Goal: Information Seeking & Learning: Find specific fact

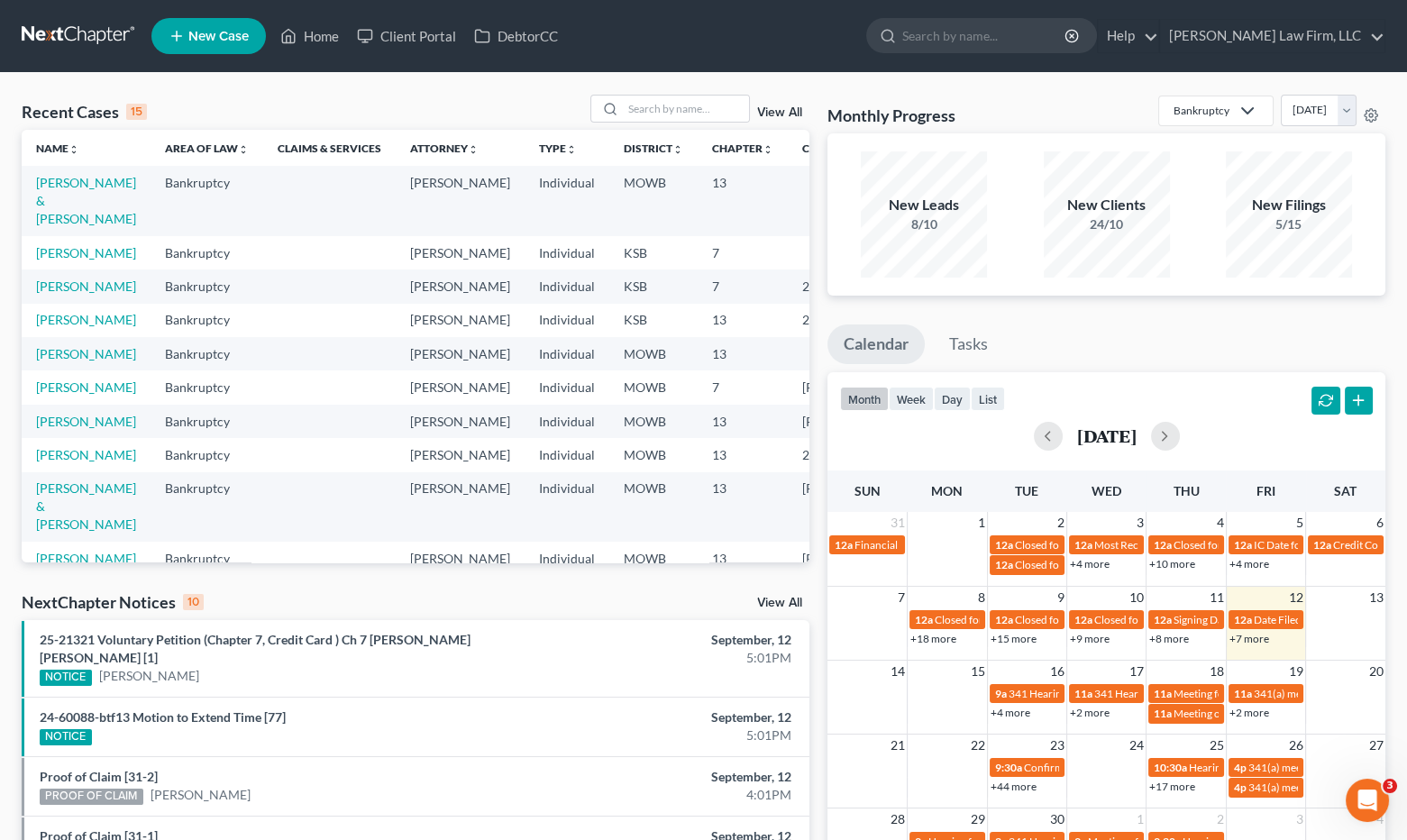
click at [429, 604] on div "NextChapter Notices 10 View All" at bounding box center [415, 606] width 788 height 29
click at [430, 644] on link "25-21321 Voluntary Petition (Chapter 7, Credit Card ) Ch 7 [PERSON_NAME] [PERSO…" at bounding box center [254, 648] width 431 height 33
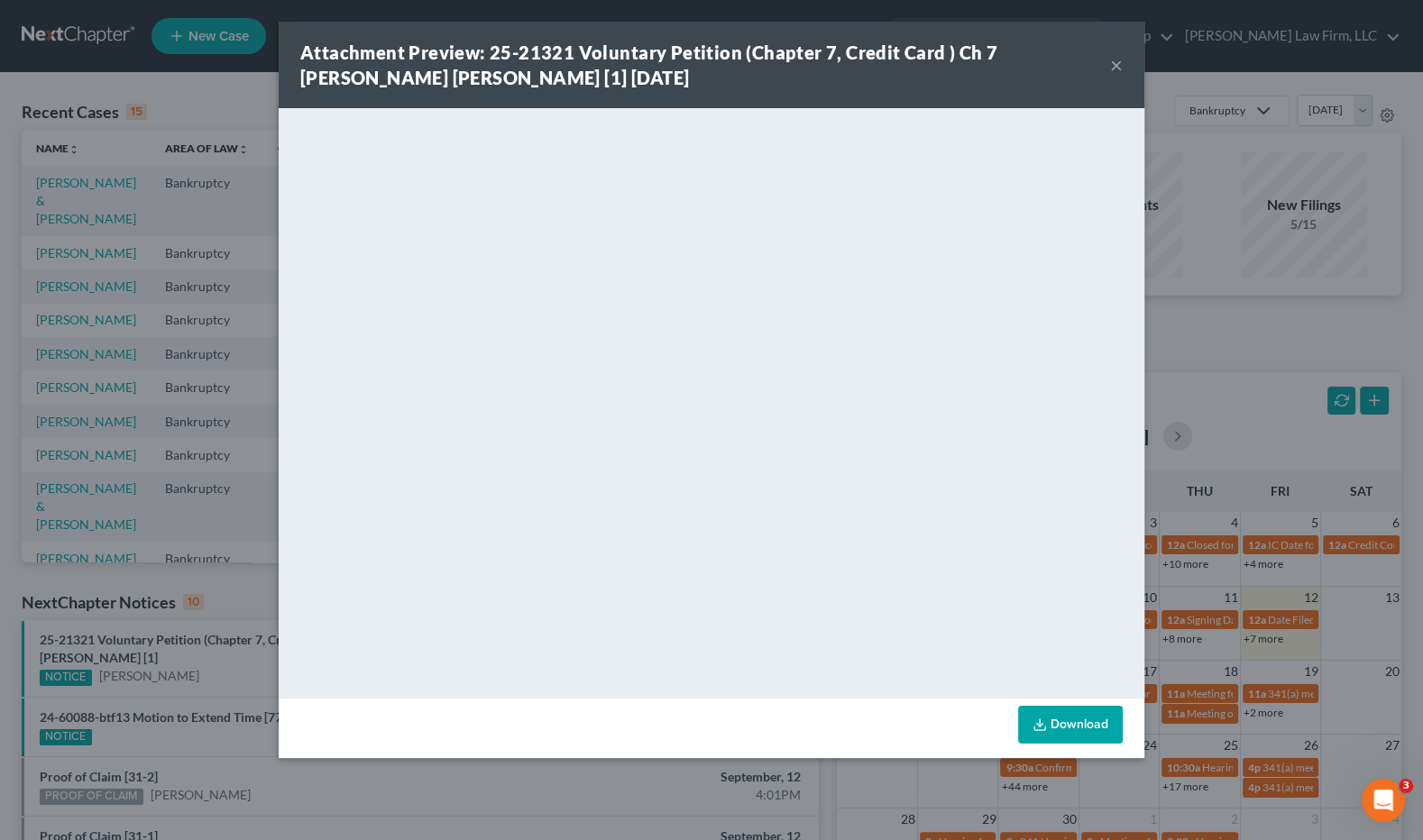
click at [202, 608] on div "Attachment Preview: 25-21321 Voluntary Petition (Chapter 7, Credit Card ) Ch 7 …" at bounding box center [712, 420] width 1423 height 840
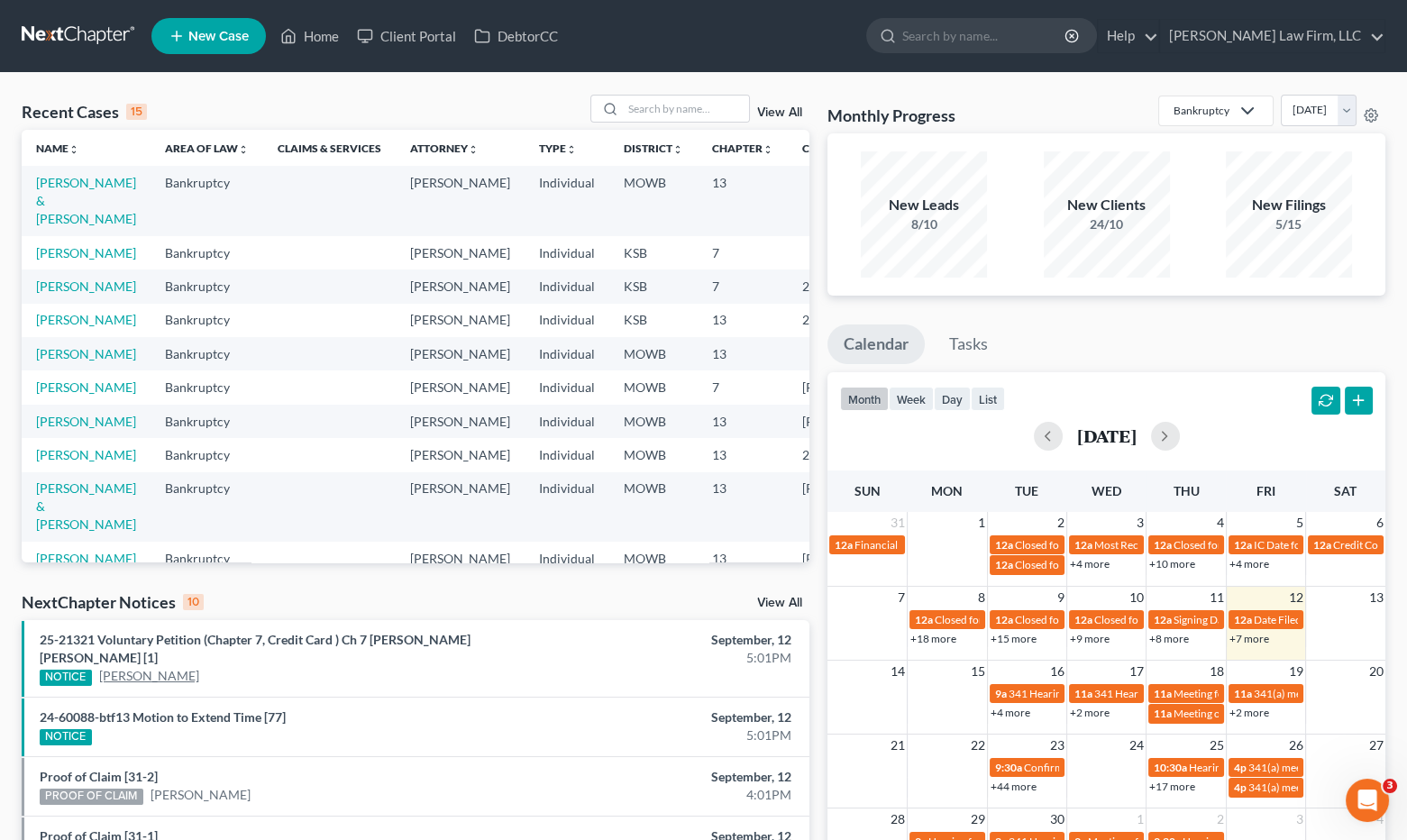
click at [131, 667] on link "[PERSON_NAME]" at bounding box center [148, 675] width 100 height 18
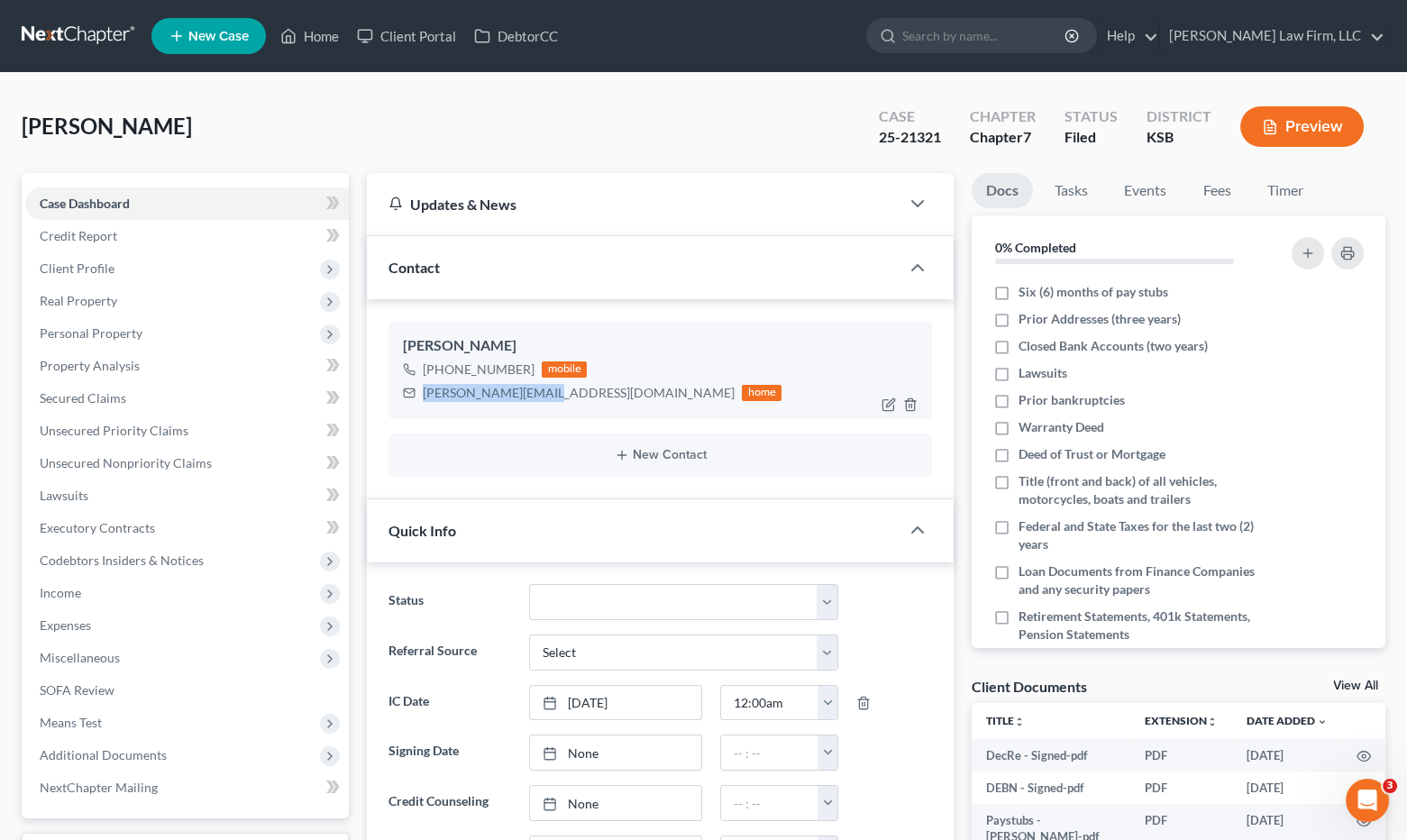
drag, startPoint x: 543, startPoint y: 404, endPoint x: 425, endPoint y: 409, distance: 118.1
click at [425, 409] on div "[PERSON_NAME] [PHONE_NUMBER] mobile [PERSON_NAME][EMAIL_ADDRESS][DOMAIN_NAME] h…" at bounding box center [661, 370] width 544 height 98
copy div "[PERSON_NAME][EMAIL_ADDRESS][DOMAIN_NAME]"
click at [249, 115] on div "[PERSON_NAME] Upgraded Case 25-21321 Chapter Chapter 7 Status Filed District [G…" at bounding box center [704, 134] width 1364 height 78
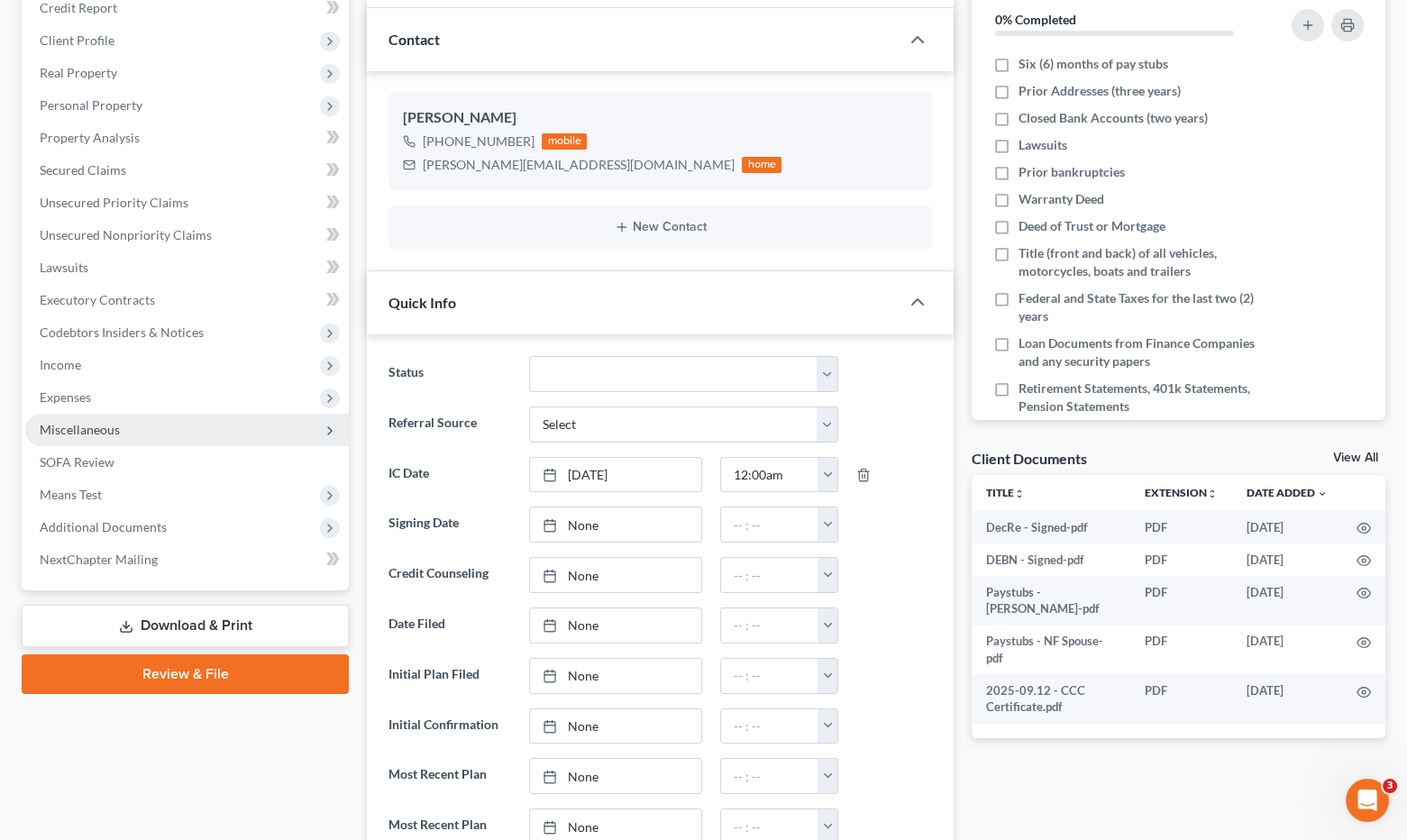
scroll to position [500, 0]
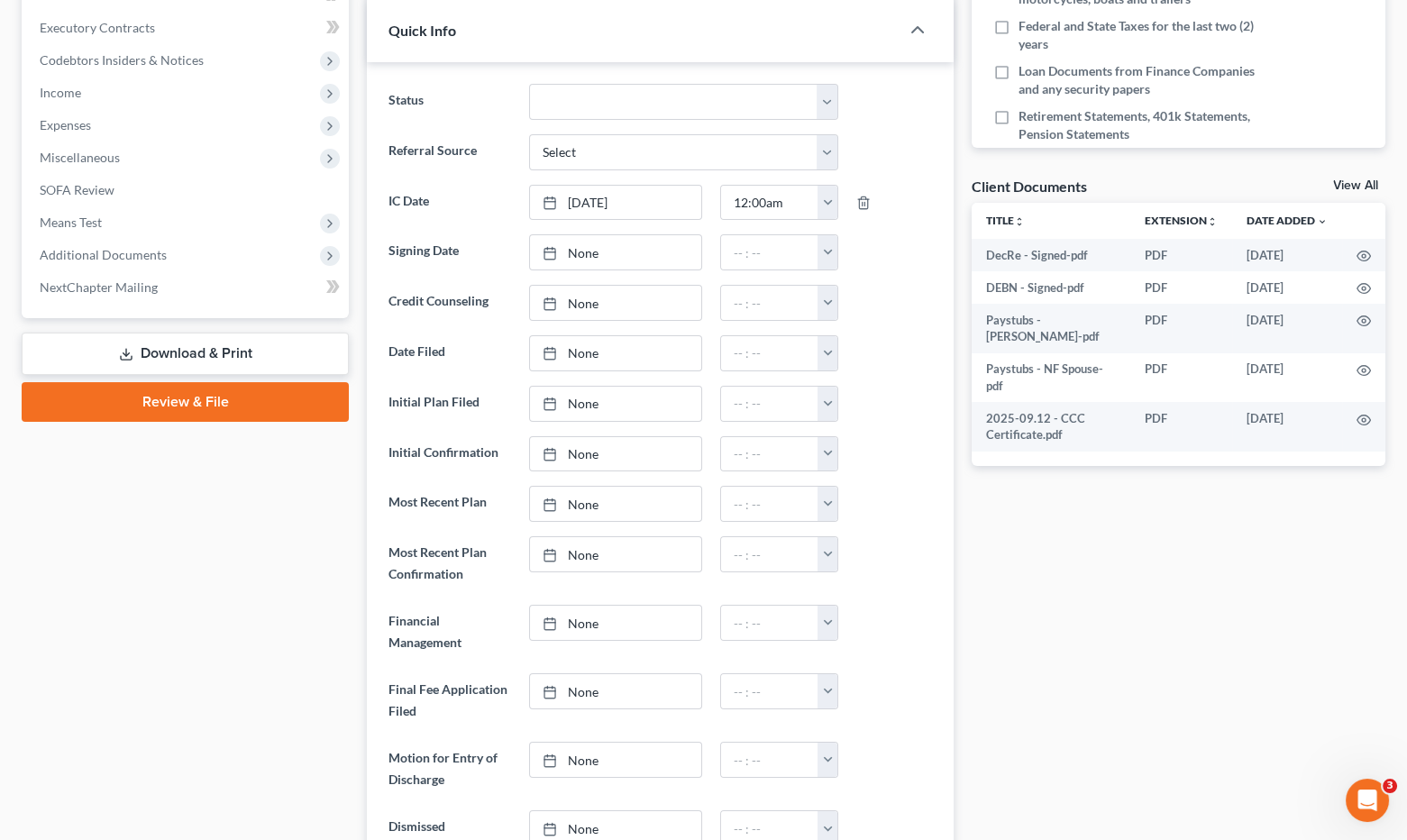
click at [470, 44] on div "Quick Info" at bounding box center [633, 30] width 533 height 62
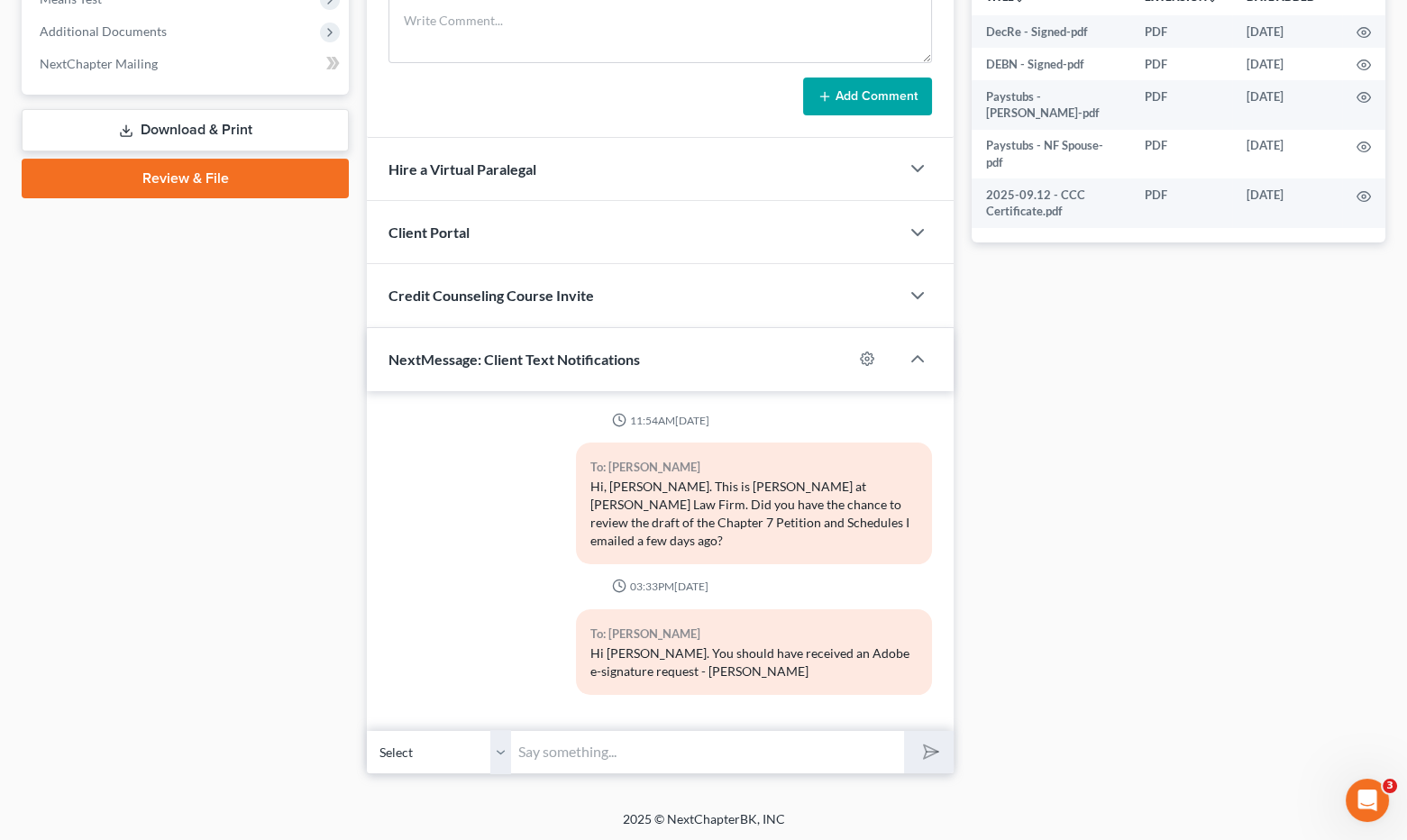
scroll to position [123, 0]
